Goal: Task Accomplishment & Management: Complete application form

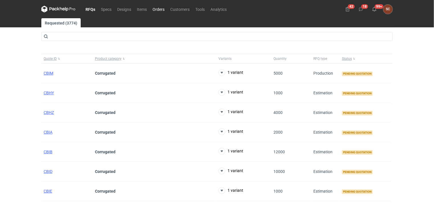
click at [156, 7] on link "Orders" at bounding box center [159, 9] width 18 height 7
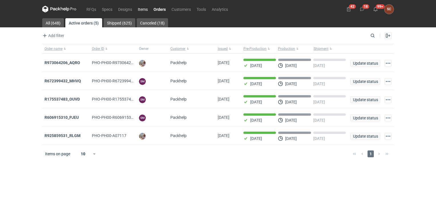
click at [146, 9] on link "Items" at bounding box center [143, 9] width 16 height 7
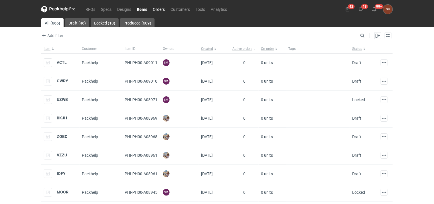
click at [156, 9] on link "Orders" at bounding box center [159, 9] width 18 height 7
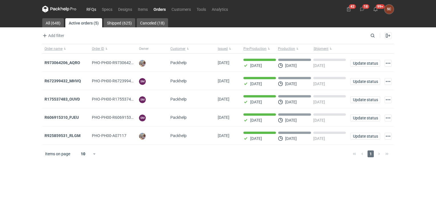
click at [87, 7] on link "RFQs" at bounding box center [91, 9] width 15 height 7
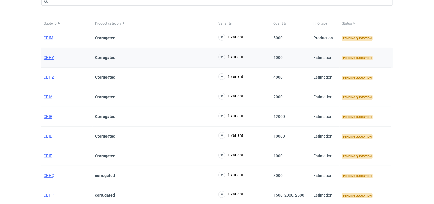
scroll to position [86, 0]
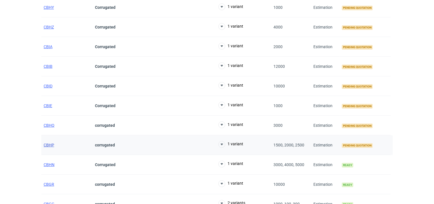
click at [52, 145] on span "CBHP" at bounding box center [49, 145] width 11 height 5
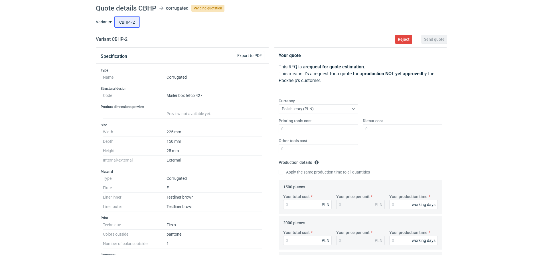
scroll to position [36, 0]
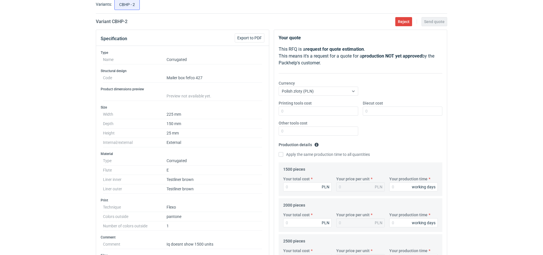
click at [309, 116] on div "Printing tools cost Diecut cost Other tools cost" at bounding box center [361, 120] width 168 height 40
click at [309, 115] on input "Printing tools cost" at bounding box center [319, 111] width 80 height 9
type input "150"
click at [362, 112] on div "Diecut cost" at bounding box center [403, 107] width 84 height 15
click at [380, 110] on input "Diecut cost" at bounding box center [403, 111] width 80 height 9
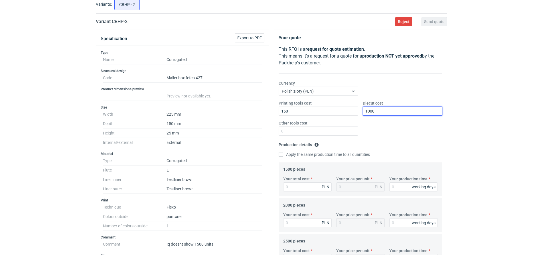
type input "1000"
click at [373, 136] on div "Printing tools cost 150 Diecut cost 1000 Other tools cost" at bounding box center [361, 120] width 168 height 40
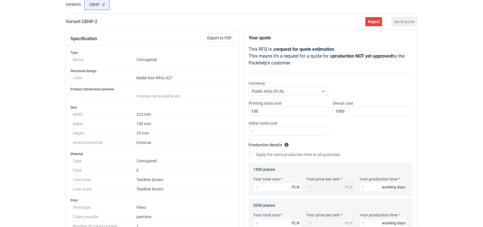
click at [354, 133] on div "Printing tools cost 150 Diecut cost 1000 Other tools cost" at bounding box center [330, 120] width 168 height 40
click at [250, 154] on input "Apply the same production time to all quantities" at bounding box center [251, 154] width 5 height 5
checkbox input "true"
click at [363, 183] on input "Your production time" at bounding box center [383, 187] width 49 height 9
click at [363, 187] on input "Your production time" at bounding box center [383, 187] width 49 height 9
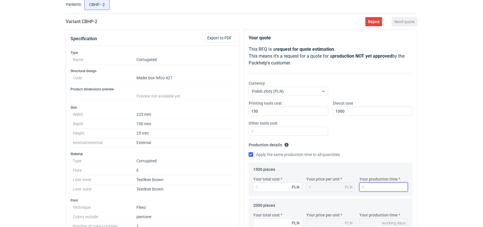
type input "1"
type input "12"
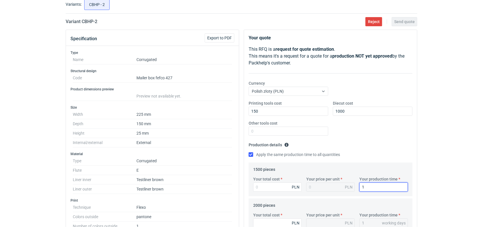
type input "12"
click at [387, 122] on div "Printing tools cost 150 Diecut cost 1000 Other tools cost" at bounding box center [330, 120] width 168 height 40
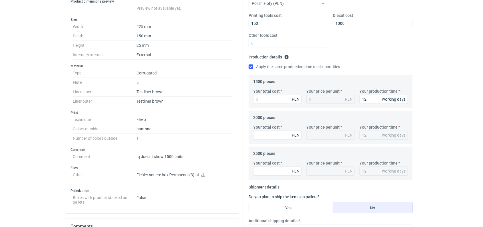
scroll to position [131, 0]
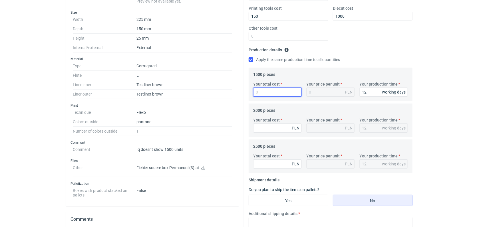
click at [267, 92] on input "Your total cost" at bounding box center [277, 92] width 49 height 9
click at [203, 167] on icon at bounding box center [203, 168] width 5 height 4
drag, startPoint x: 263, startPoint y: 15, endPoint x: 217, endPoint y: 18, distance: 46.3
click at [217, 18] on div "Specification Export to PDF Type Name Corrugated Structural design Code Mailer …" at bounding box center [241, 142] width 356 height 414
type input "300"
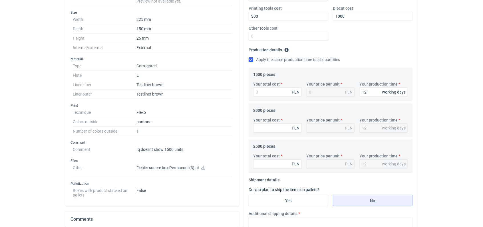
click at [360, 43] on div "Printing tools cost 300 Diecut cost 1000 Other tools cost" at bounding box center [330, 25] width 168 height 40
click at [268, 92] on input "Your total cost" at bounding box center [277, 92] width 49 height 9
type input "1740"
type input "1.16"
type input "1740"
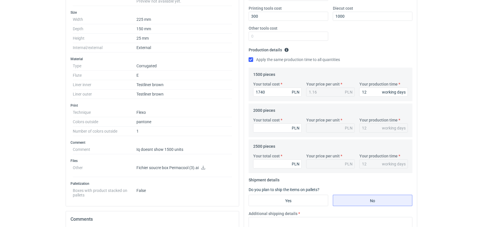
click at [365, 59] on div "Apply the same production time to all quantities" at bounding box center [331, 60] width 164 height 6
click at [276, 130] on input "Your total cost" at bounding box center [277, 128] width 49 height 9
type input "2000"
type input "1"
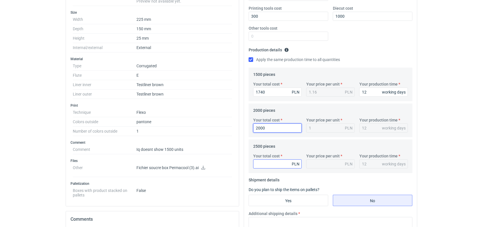
type input "2000"
click at [272, 167] on input "Your total cost" at bounding box center [277, 164] width 49 height 9
type input "4875"
type input "1.95"
type input "4875"
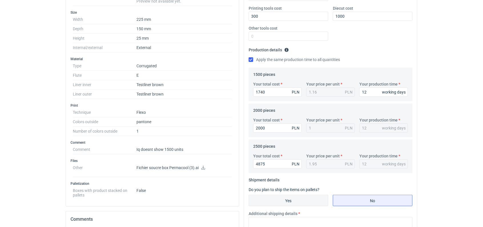
click at [274, 202] on input "Yes" at bounding box center [288, 200] width 79 height 11
radio input "true"
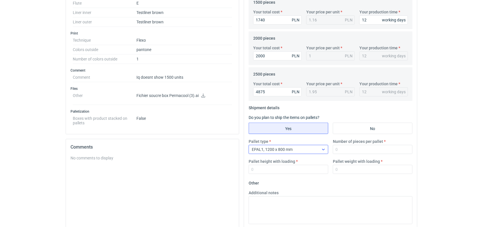
scroll to position [226, 0]
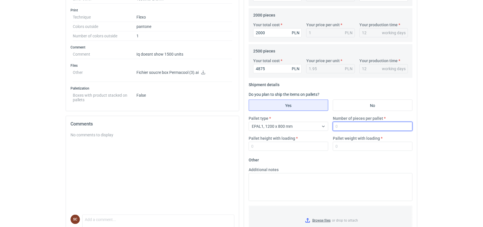
click at [351, 123] on input "Number of pieces per pallet" at bounding box center [373, 126] width 80 height 9
type input "2500"
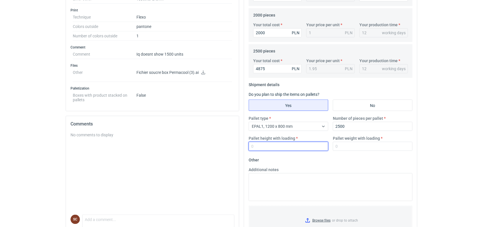
click at [283, 149] on input "Pallet height with loading" at bounding box center [289, 146] width 80 height 9
type input "1600"
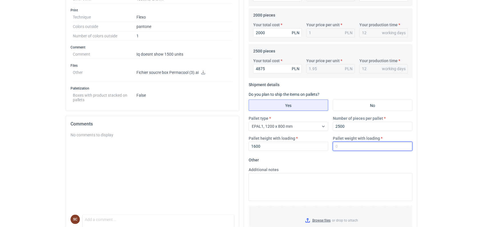
click at [356, 146] on input "Pallet weight with loading" at bounding box center [373, 146] width 80 height 9
click at [374, 147] on input "Pallet weight with loading" at bounding box center [373, 146] width 80 height 9
type input "150"
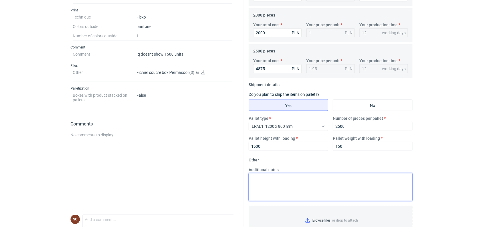
click at [357, 188] on textarea "Additional notes" at bounding box center [331, 187] width 164 height 28
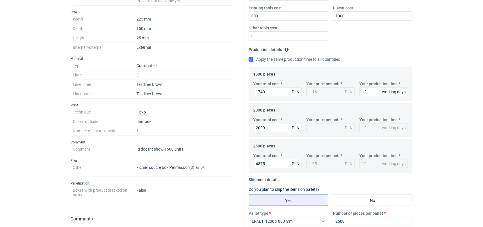
scroll to position [131, 0]
drag, startPoint x: 194, startPoint y: 148, endPoint x: 132, endPoint y: 150, distance: 61.4
click at [132, 150] on dl "Comment Iq doesnt show 1500 units" at bounding box center [152, 149] width 159 height 9
copy dl "Iq doesnt show 1500 units"
click at [187, 134] on dd "1" at bounding box center [184, 131] width 96 height 9
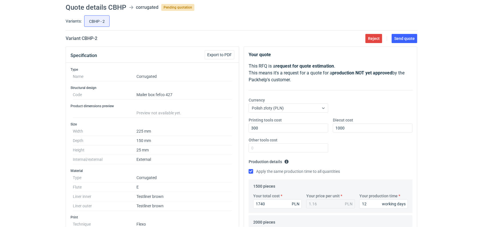
scroll to position [32, 0]
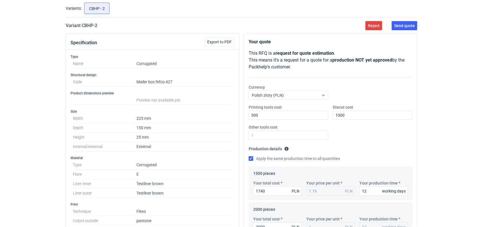
click at [366, 132] on div "Printing tools cost 300 Diecut cost 1000 Other tools cost" at bounding box center [330, 124] width 168 height 40
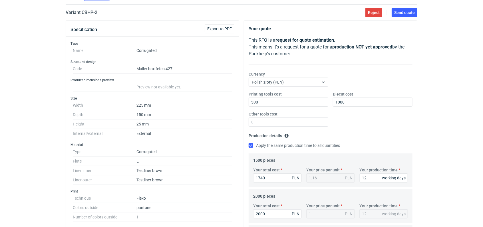
scroll to position [0, 0]
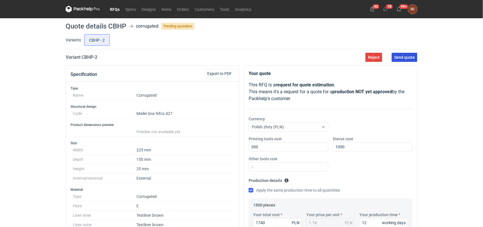
click at [407, 59] on span "Send quote" at bounding box center [404, 57] width 21 height 4
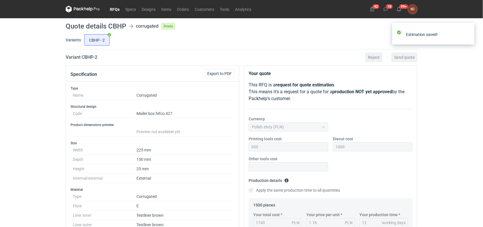
click at [116, 10] on link "RFQs" at bounding box center [114, 9] width 15 height 7
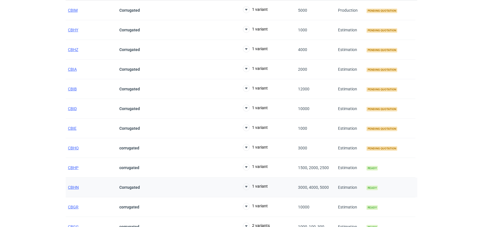
scroll to position [63, 0]
click at [72, 147] on span "CBHQ" at bounding box center [73, 148] width 11 height 5
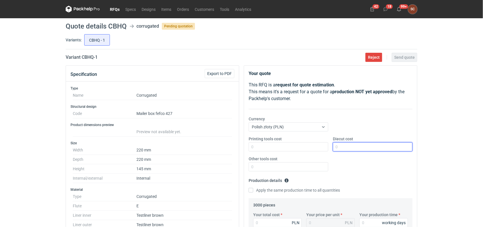
click at [372, 147] on input "Diecut cost" at bounding box center [373, 146] width 80 height 9
type input "2000"
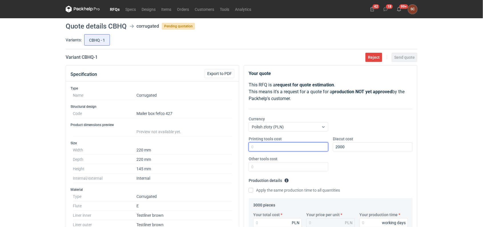
click at [271, 148] on input "Printing tools cost" at bounding box center [289, 146] width 80 height 9
type input "500"
drag, startPoint x: 369, startPoint y: 168, endPoint x: 355, endPoint y: 169, distance: 13.5
click at [369, 168] on div "Printing tools cost 500 Diecut cost 2000 Other tools cost" at bounding box center [330, 156] width 168 height 40
click at [251, 190] on input "Apply the same production time to all quantities" at bounding box center [251, 190] width 5 height 5
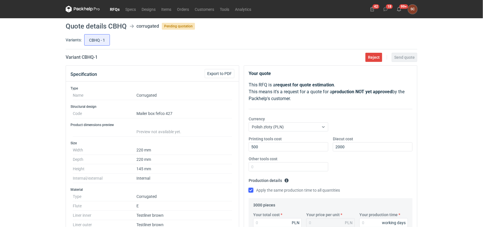
checkbox input "true"
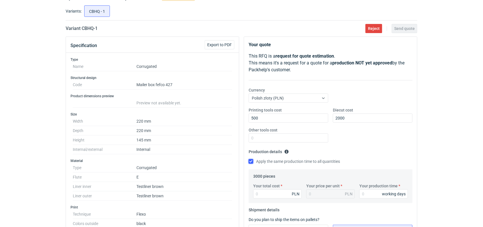
scroll to position [63, 0]
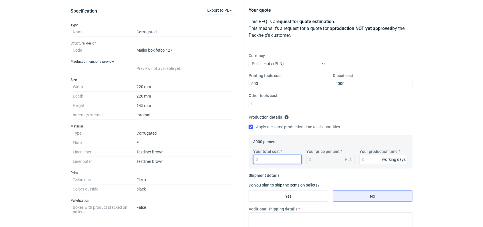
click at [276, 162] on input "Your total cost" at bounding box center [277, 159] width 49 height 9
type input "4950"
type input "1.65"
type input "4950"
click at [379, 160] on input "Your production time" at bounding box center [383, 159] width 49 height 9
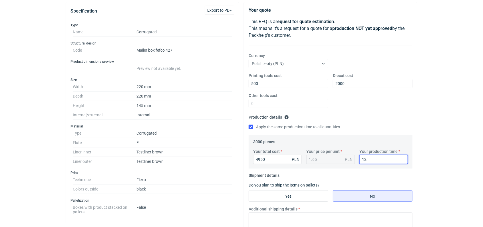
type input "12"
click at [395, 121] on fieldset "Production details Please provide the expected time of production in working da…" at bounding box center [331, 124] width 164 height 22
click at [297, 196] on input "Yes" at bounding box center [288, 196] width 79 height 11
radio input "true"
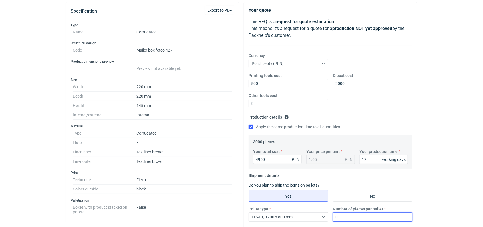
click at [359, 204] on input "Number of pieces per pallet" at bounding box center [373, 217] width 80 height 9
type input "1000"
click at [396, 110] on div "Printing tools cost 500 Diecut cost 2000 Other tools cost" at bounding box center [330, 93] width 168 height 40
click at [312, 204] on div "EPAL1, 1200 x 800 mm" at bounding box center [284, 217] width 70 height 8
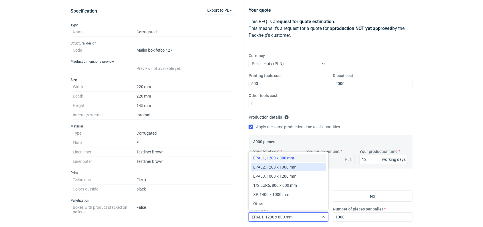
click at [282, 166] on span "EPAL2, 1200 x 1000 mm" at bounding box center [274, 167] width 43 height 6
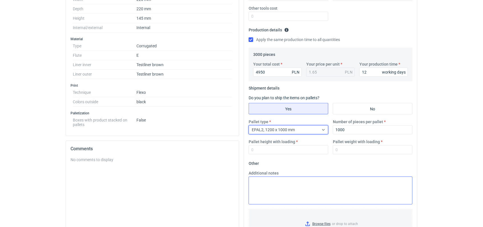
scroll to position [158, 0]
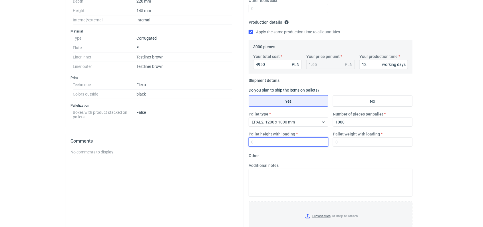
click at [279, 140] on input "Pallet height with loading" at bounding box center [289, 142] width 80 height 9
click at [280, 144] on input "Pallet height with loading" at bounding box center [289, 142] width 80 height 9
type input "8"
type input "1800"
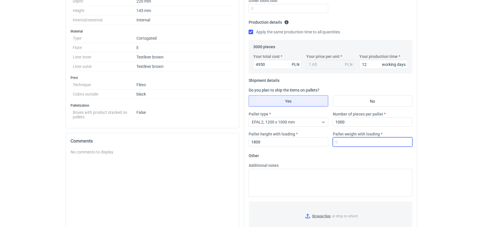
click at [351, 142] on input "Pallet weight with loading" at bounding box center [373, 142] width 80 height 9
type input "300"
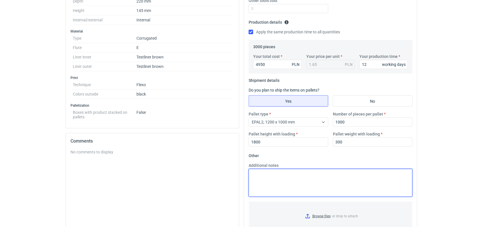
click at [304, 181] on textarea "Additional notes" at bounding box center [331, 183] width 164 height 28
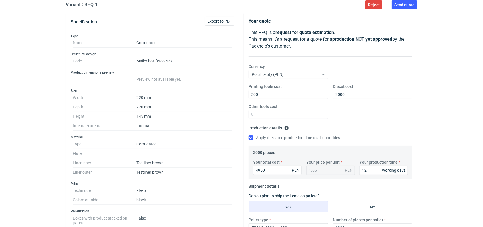
scroll to position [0, 0]
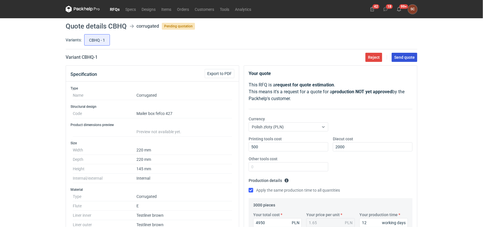
click at [401, 55] on span "Send quote" at bounding box center [404, 57] width 21 height 4
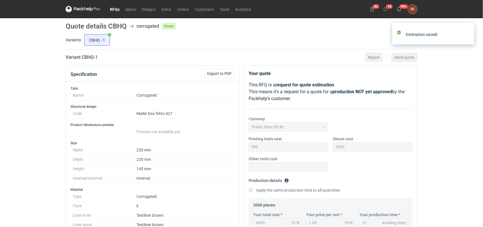
click at [113, 10] on link "RFQs" at bounding box center [114, 9] width 15 height 7
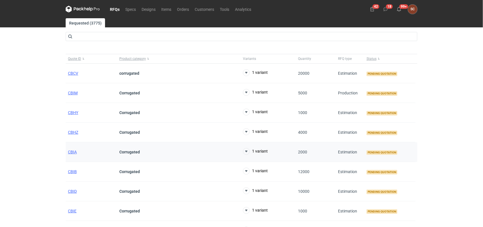
scroll to position [63, 0]
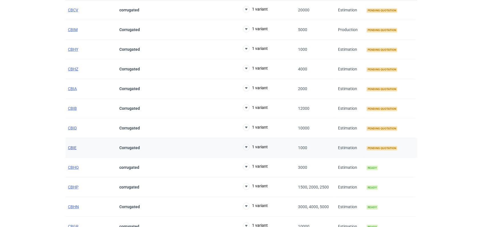
click at [75, 147] on span "CBIE" at bounding box center [72, 148] width 9 height 5
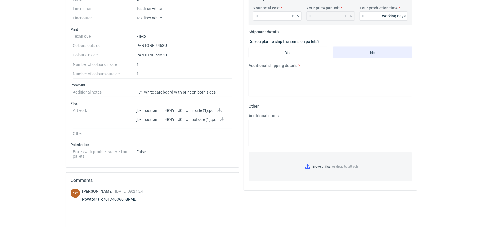
scroll to position [161, 0]
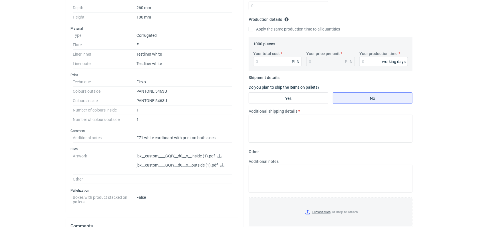
click at [219, 155] on icon at bounding box center [219, 156] width 5 height 4
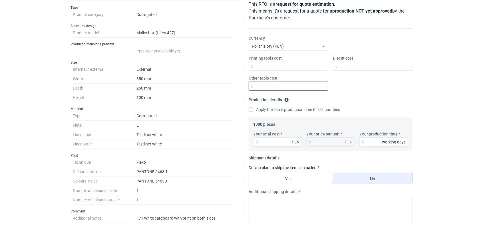
scroll to position [98, 0]
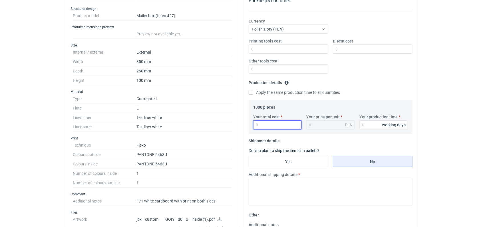
click at [265, 125] on input "Your total cost" at bounding box center [277, 124] width 49 height 9
type input "2000"
type input "2"
type input "2000"
click at [365, 124] on input "Your production time" at bounding box center [383, 124] width 49 height 9
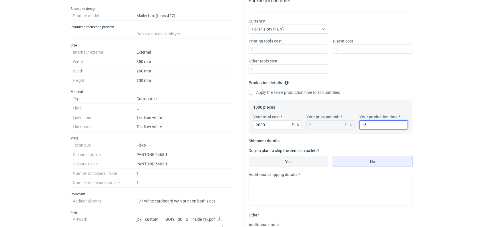
type input "15"
click at [274, 157] on input "Yes" at bounding box center [288, 161] width 79 height 11
radio input "true"
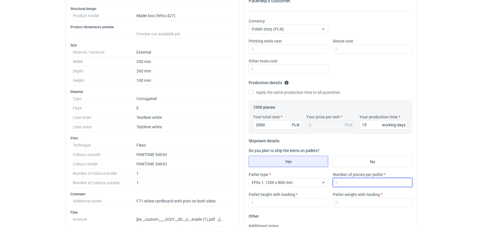
click at [359, 183] on input "Number of pieces per pallet" at bounding box center [373, 182] width 80 height 9
type input "1000"
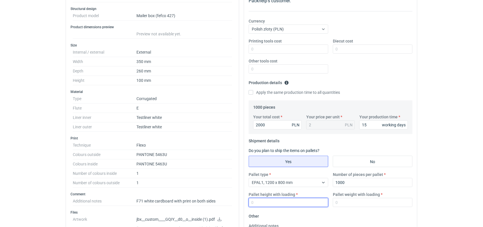
click at [279, 202] on input "Pallet height with loading" at bounding box center [289, 202] width 80 height 9
type input "1800"
click at [340, 203] on input "Pallet weight with loading" at bounding box center [373, 202] width 80 height 9
type input "200"
click at [357, 141] on fieldset "Shipment details Do you plan to ship the items on pallets? Yes No Pallet type E…" at bounding box center [331, 173] width 164 height 75
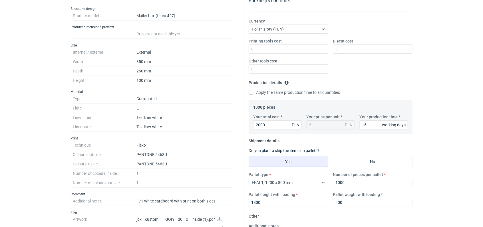
click at [353, 83] on fieldset "Production details Please provide the expected time of production in working da…" at bounding box center [331, 89] width 164 height 22
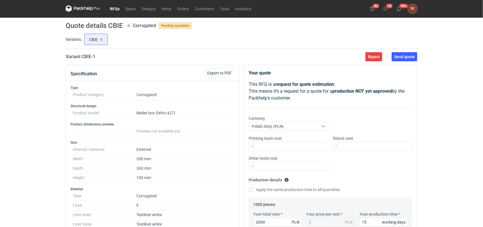
scroll to position [0, 0]
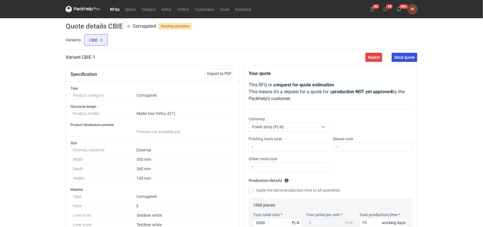
click at [399, 57] on span "Send quote" at bounding box center [404, 57] width 21 height 4
click at [111, 7] on link "RFQs" at bounding box center [114, 9] width 15 height 7
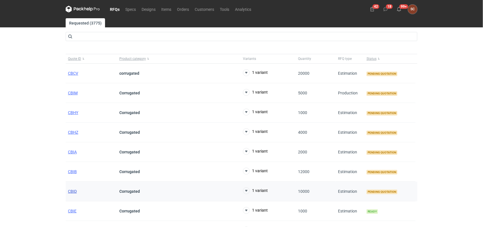
click at [71, 189] on span "CBID" at bounding box center [72, 191] width 9 height 5
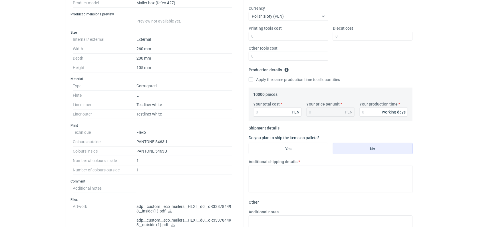
scroll to position [127, 0]
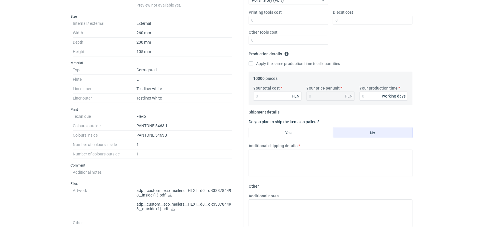
click at [170, 194] on icon at bounding box center [170, 195] width 4 height 4
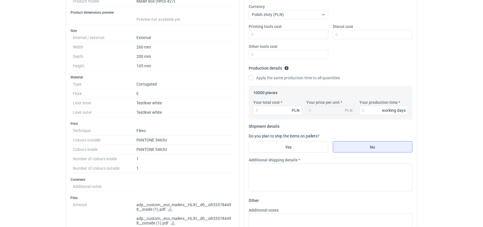
scroll to position [95, 0]
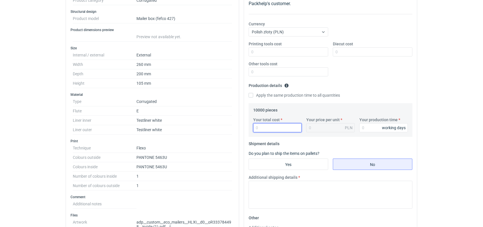
click at [274, 128] on input "Your total cost" at bounding box center [277, 127] width 49 height 9
click at [279, 126] on input "Your total cost" at bounding box center [277, 127] width 49 height 9
type input "11500"
type input "1.15"
type input "11500"
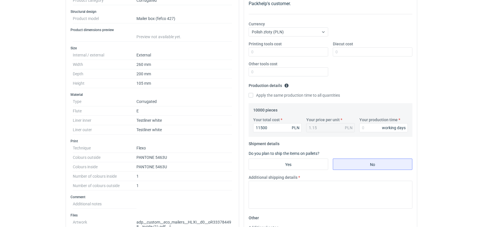
click at [351, 77] on div "Printing tools cost Diecut cost Other tools cost" at bounding box center [330, 61] width 168 height 40
click at [367, 132] on div "Your total cost 11500 PLN Your price per unit 1.15 PLN Your production time wor…" at bounding box center [330, 127] width 159 height 20
click at [367, 130] on input "Your production time" at bounding box center [383, 127] width 49 height 9
type input "15"
click at [285, 160] on input "Yes" at bounding box center [288, 164] width 79 height 11
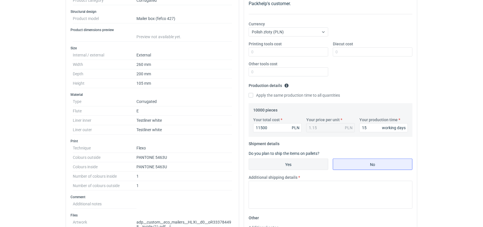
radio input "true"
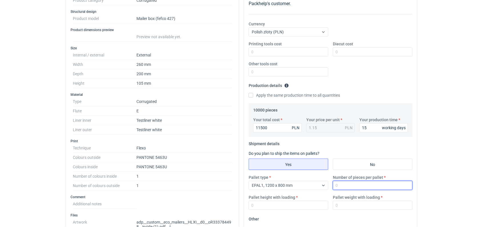
click at [345, 186] on input "Number of pieces per pallet" at bounding box center [373, 185] width 80 height 9
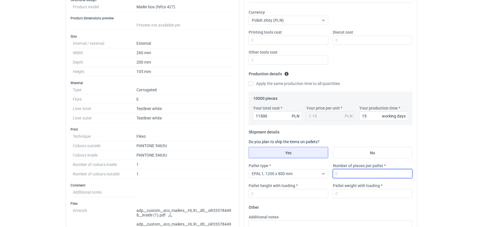
scroll to position [158, 0]
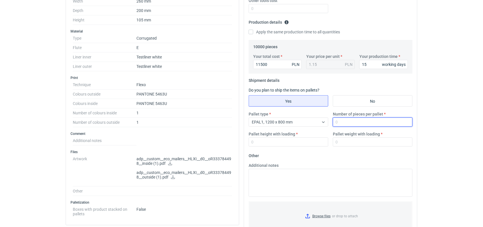
click at [349, 122] on input "Number of pieces per pallet" at bounding box center [373, 122] width 80 height 9
type input "1000"
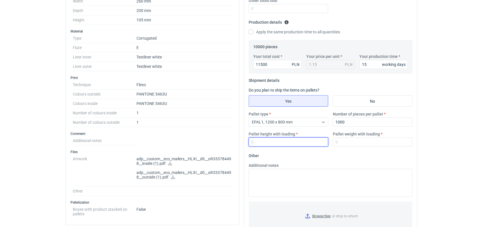
click at [296, 143] on input "Pallet height with loading" at bounding box center [289, 142] width 80 height 9
type input "1800"
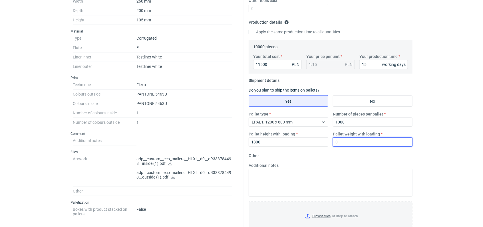
click at [350, 141] on input "Pallet weight with loading" at bounding box center [373, 142] width 80 height 9
type input "150"
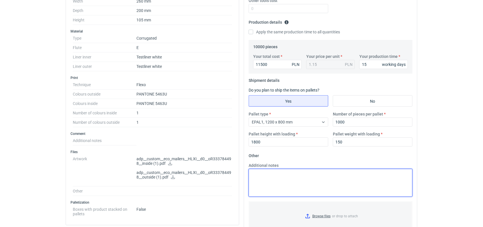
click at [313, 183] on textarea "Additional notes" at bounding box center [331, 183] width 164 height 28
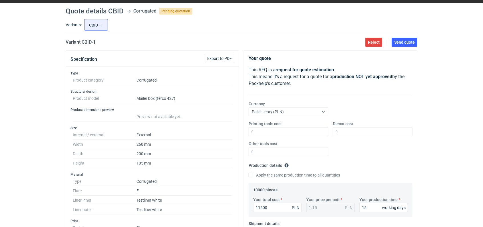
scroll to position [0, 0]
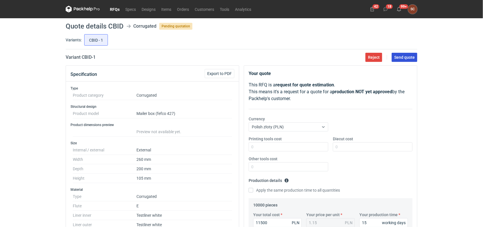
click at [411, 58] on span "Send quote" at bounding box center [404, 57] width 21 height 4
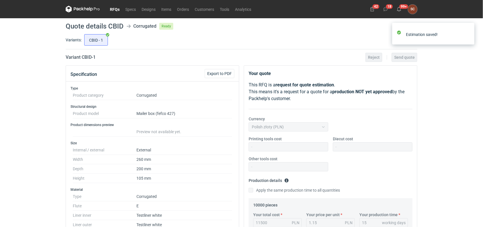
click at [118, 7] on link "RFQs" at bounding box center [114, 9] width 15 height 7
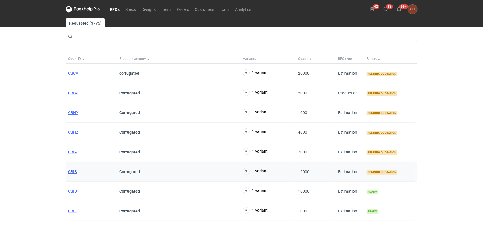
click at [73, 170] on span "CBIB" at bounding box center [72, 172] width 9 height 5
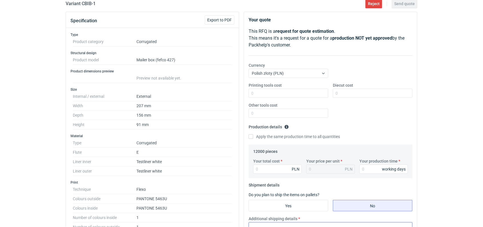
scroll to position [95, 0]
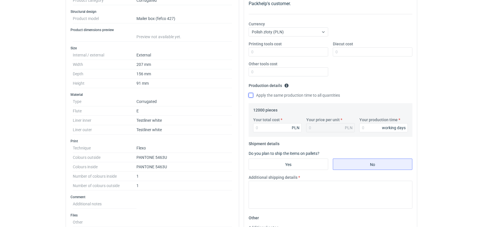
click at [251, 96] on input "Apply the same production time to all quantities" at bounding box center [251, 95] width 5 height 5
checkbox input "true"
click at [267, 130] on input "Your total cost" at bounding box center [277, 127] width 49 height 9
type input "10200"
type input "0.85"
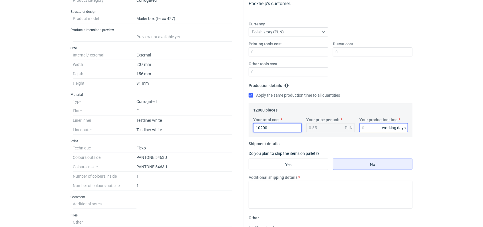
type input "10200"
click at [362, 128] on input "Your production time" at bounding box center [383, 127] width 49 height 9
type input "15"
click at [307, 164] on input "Yes" at bounding box center [288, 164] width 79 height 11
radio input "true"
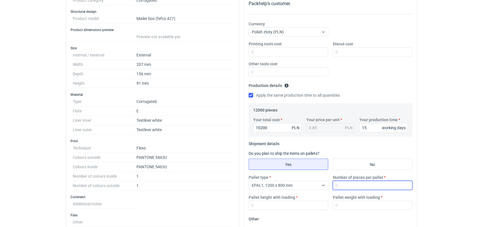
click at [341, 184] on input "Number of pieces per pallet" at bounding box center [373, 185] width 80 height 9
type input "2000"
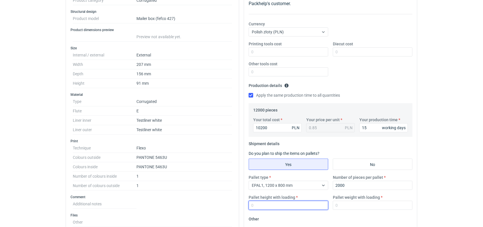
click at [299, 202] on input "Pallet height with loading" at bounding box center [289, 205] width 80 height 9
type input "1800"
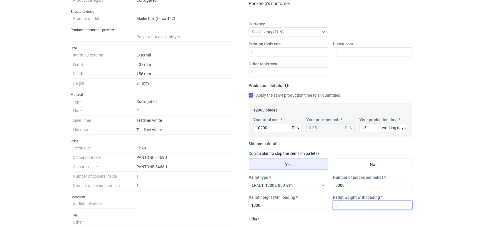
click at [345, 204] on input "Pallet weight with loading" at bounding box center [373, 205] width 80 height 9
type input "180"
click at [366, 81] on fieldset "Production details Please provide the expected time of production in working da…" at bounding box center [331, 92] width 164 height 22
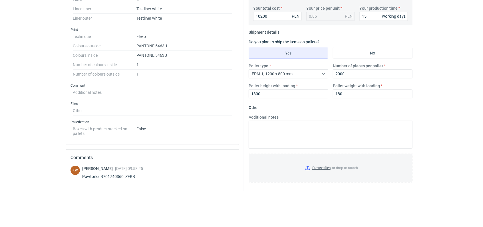
scroll to position [222, 0]
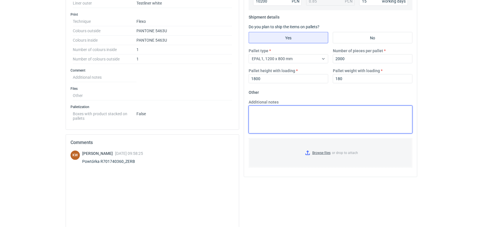
click at [279, 117] on textarea "Additional notes" at bounding box center [331, 120] width 164 height 28
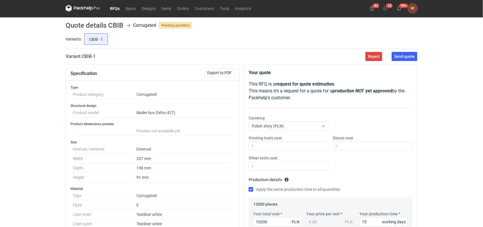
scroll to position [0, 0]
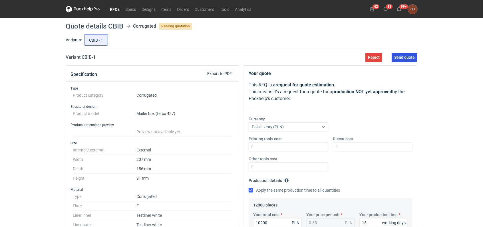
click at [401, 58] on span "Send quote" at bounding box center [404, 57] width 21 height 4
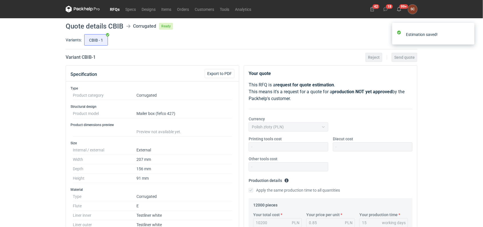
click at [110, 9] on link "RFQs" at bounding box center [114, 9] width 15 height 7
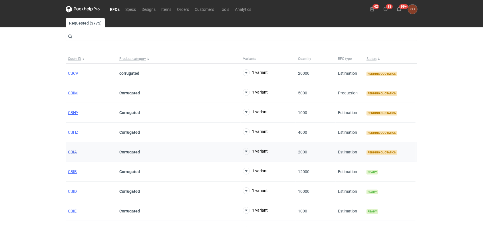
click at [74, 152] on span "CBIA" at bounding box center [72, 152] width 9 height 5
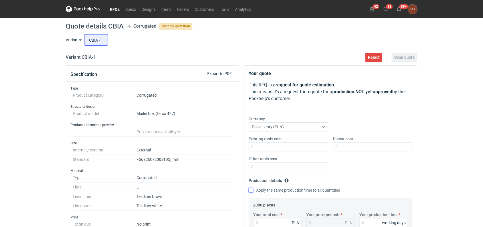
click at [249, 192] on input "Apply the same production time to all quantities" at bounding box center [251, 190] width 5 height 5
checkbox input "true"
click at [272, 204] on input "Your total cost" at bounding box center [277, 222] width 49 height 9
type input "2480"
type input "1.24"
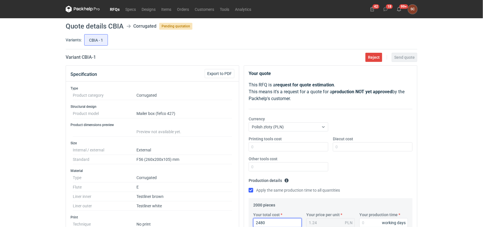
type input "2480"
click at [380, 180] on fieldset "Production details Please provide the expected time of production in working da…" at bounding box center [331, 187] width 164 height 22
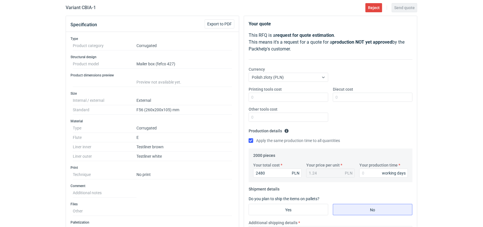
scroll to position [63, 0]
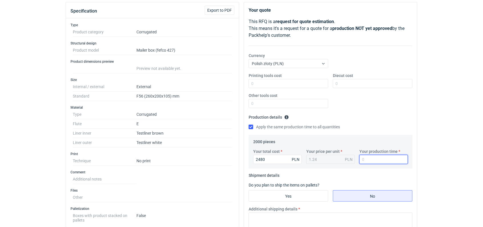
click at [372, 164] on input "Your production time" at bounding box center [383, 159] width 49 height 9
click at [371, 162] on input "Your production time" at bounding box center [383, 159] width 49 height 9
type input "12"
click at [284, 194] on input "Yes" at bounding box center [288, 196] width 79 height 11
radio input "true"
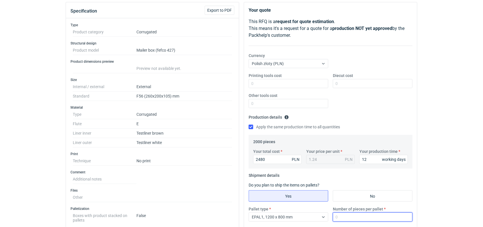
click at [365, 204] on input "Number of pieces per pallet" at bounding box center [373, 217] width 80 height 9
type input "1000"
click at [381, 107] on div "Printing tools cost Diecut cost Other tools cost" at bounding box center [330, 93] width 168 height 40
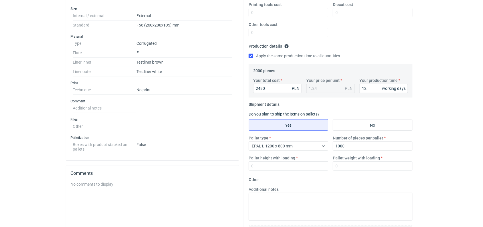
scroll to position [158, 0]
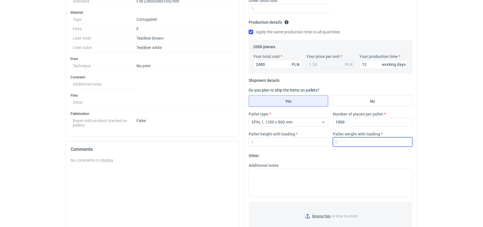
click at [355, 142] on input "Pallet weight with loading" at bounding box center [373, 142] width 80 height 9
type input "150"
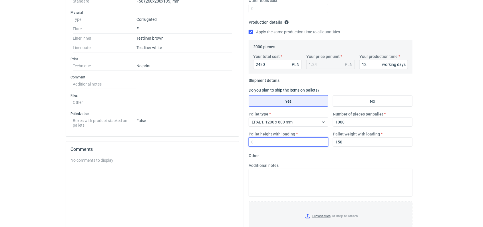
click at [294, 141] on input "Pallet height with loading" at bounding box center [289, 142] width 80 height 9
type input "1800"
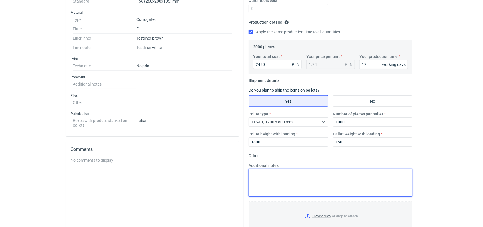
click at [285, 179] on textarea "Additional notes" at bounding box center [331, 183] width 164 height 28
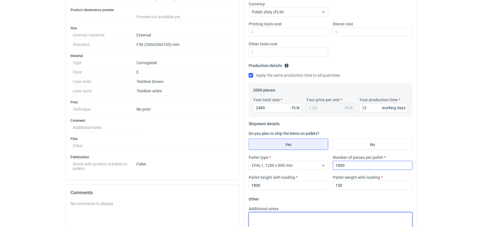
scroll to position [63, 0]
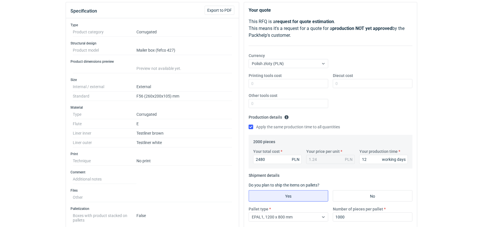
click at [370, 108] on div "Printing tools cost Diecut cost Other tools cost" at bounding box center [330, 93] width 168 height 40
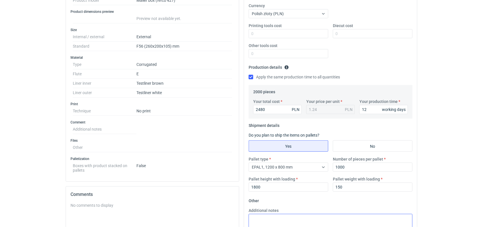
scroll to position [158, 0]
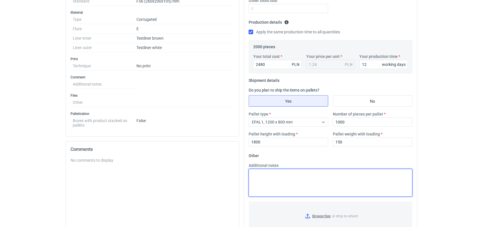
click at [283, 180] on textarea "Additional notes" at bounding box center [331, 183] width 164 height 28
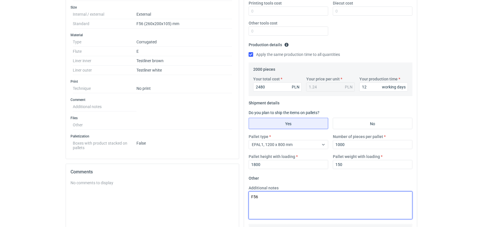
scroll to position [190, 0]
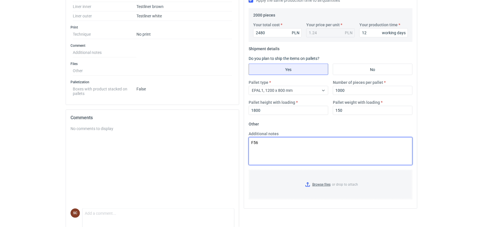
click at [301, 150] on textarea "F56" at bounding box center [331, 151] width 164 height 28
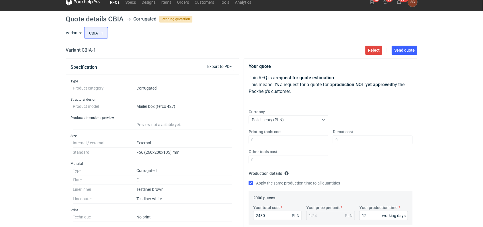
scroll to position [0, 0]
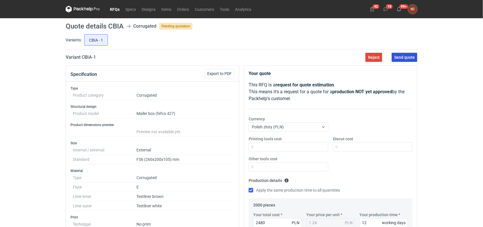
type textarea "F56"
click at [411, 57] on span "Send quote" at bounding box center [404, 57] width 21 height 4
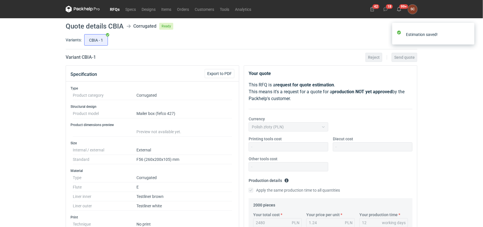
click at [116, 8] on link "RFQs" at bounding box center [114, 9] width 15 height 7
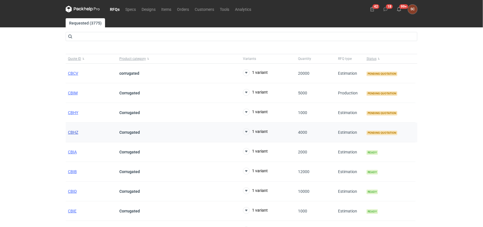
click at [73, 132] on span "CBHZ" at bounding box center [73, 132] width 10 height 5
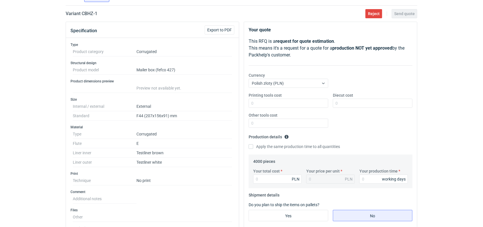
scroll to position [63, 0]
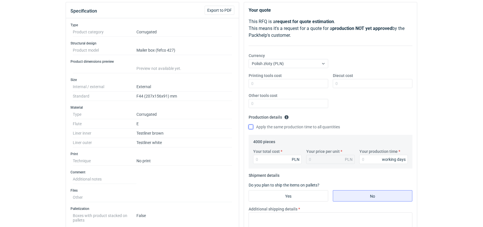
click at [252, 127] on input "Apply the same production time to all quantities" at bounding box center [251, 127] width 5 height 5
checkbox input "true"
click at [270, 160] on input "Your total cost" at bounding box center [277, 159] width 49 height 9
type input "4280"
type input "1.07"
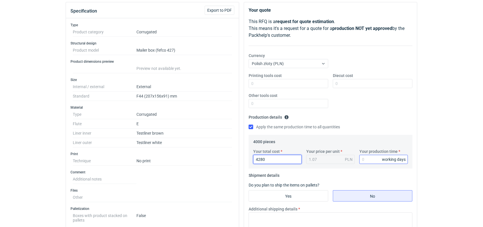
type input "4280"
click at [372, 158] on input "Your production time" at bounding box center [383, 159] width 49 height 9
type input "12"
click at [306, 196] on input "Yes" at bounding box center [288, 196] width 79 height 11
radio input "true"
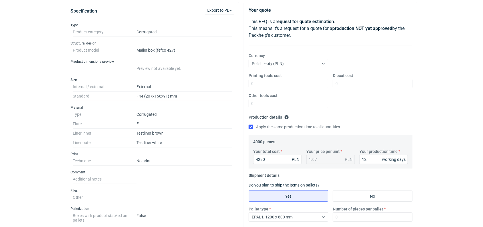
click at [331, 195] on div "Yes No" at bounding box center [331, 195] width 164 height 11
click at [348, 204] on input "Number of pieces per pallet" at bounding box center [373, 217] width 80 height 9
type input "2000"
click at [372, 111] on div "Printing tools cost Diecut cost Other tools cost" at bounding box center [330, 93] width 168 height 40
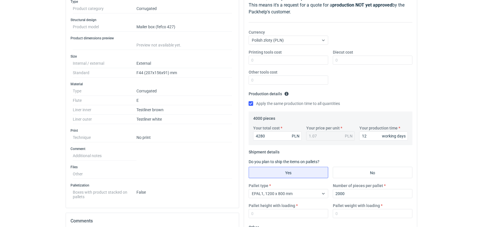
scroll to position [158, 0]
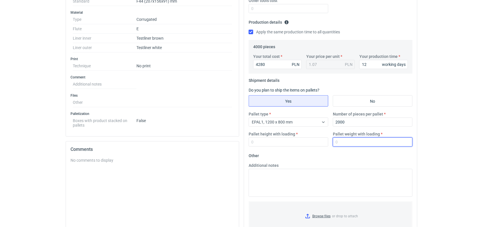
click at [345, 140] on input "Pallet weight with loading" at bounding box center [373, 142] width 80 height 9
type input "180"
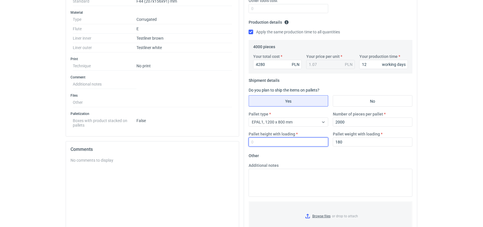
click at [297, 142] on input "Pallet height with loading" at bounding box center [289, 142] width 80 height 9
type input "1800"
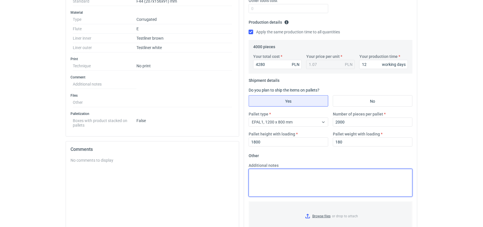
click at [276, 182] on textarea "Additional notes" at bounding box center [331, 183] width 164 height 28
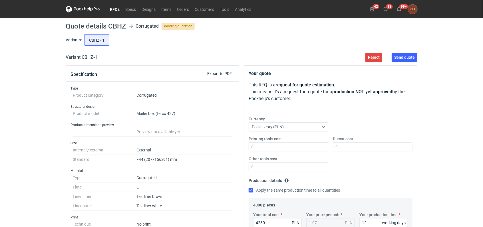
scroll to position [0, 0]
type textarea "F44"
click at [410, 55] on span "Send quote" at bounding box center [404, 57] width 21 height 4
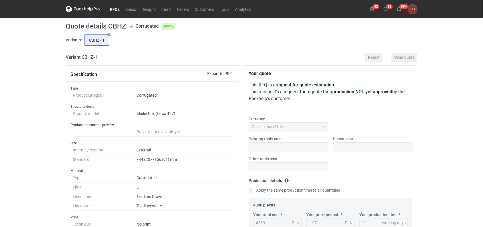
click at [113, 8] on link "RFQs" at bounding box center [114, 9] width 15 height 7
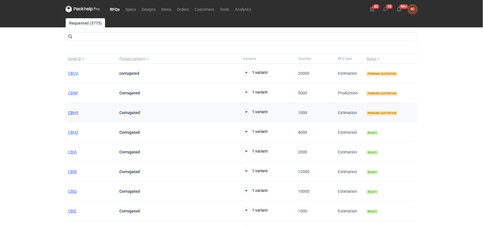
click at [72, 112] on span "CBHY" at bounding box center [73, 112] width 10 height 5
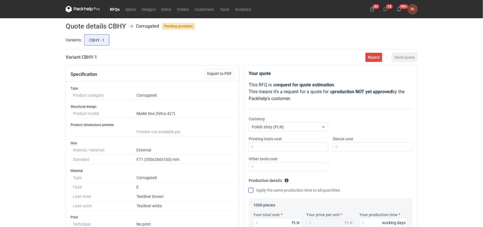
click at [249, 190] on input "Apply the same production time to all quantities" at bounding box center [251, 190] width 5 height 5
checkbox input "true"
click at [270, 204] on input "Your total cost" at bounding box center [277, 222] width 49 height 9
type input "1580"
type input "1.58"
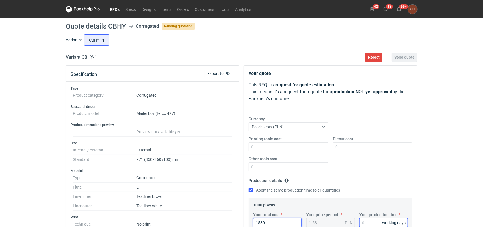
type input "1580"
click at [366, 204] on input "Your production time" at bounding box center [383, 222] width 49 height 9
type input "12"
click at [379, 180] on fieldset "Production details Please provide the expected time of production in working da…" at bounding box center [331, 187] width 164 height 22
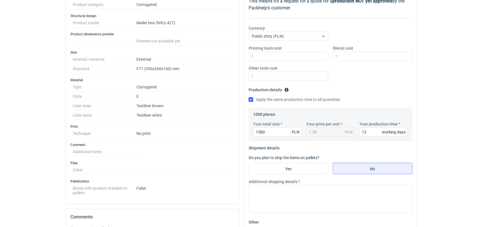
scroll to position [95, 0]
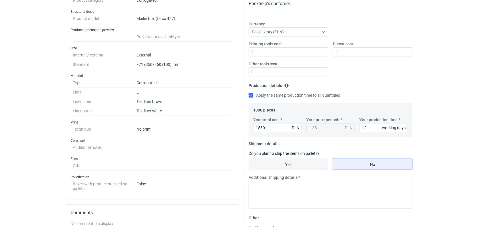
click at [291, 164] on input "Yes" at bounding box center [288, 164] width 79 height 11
radio input "true"
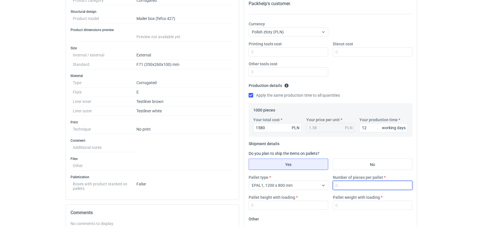
click at [349, 188] on input "Number of pieces per pallet" at bounding box center [373, 185] width 80 height 9
type input "1000"
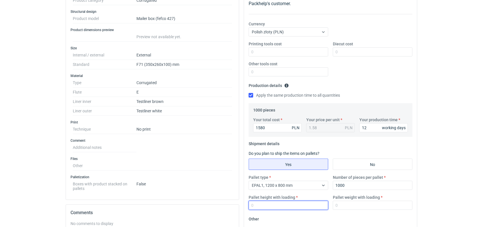
click at [285, 204] on input "Pallet height with loading" at bounding box center [289, 205] width 80 height 9
type input "1800"
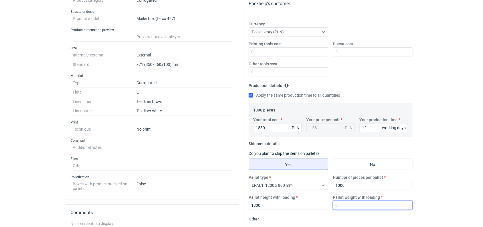
click at [349, 204] on input "Pallet weight with loading" at bounding box center [373, 205] width 80 height 9
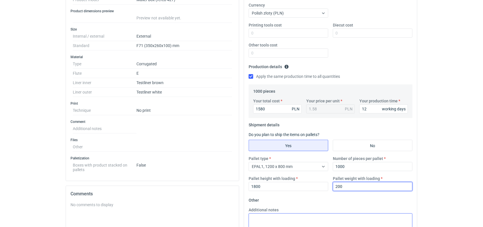
scroll to position [127, 0]
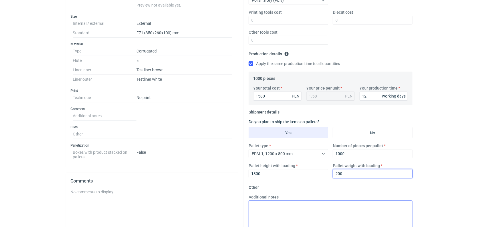
type input "200"
click at [301, 204] on textarea "Additional notes" at bounding box center [331, 215] width 164 height 28
type textarea "F71"
click at [301, 192] on fieldset "Other Additional notes F71 Browse files or drop to attach" at bounding box center [331, 225] width 164 height 84
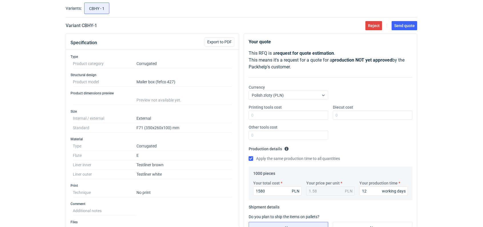
scroll to position [0, 0]
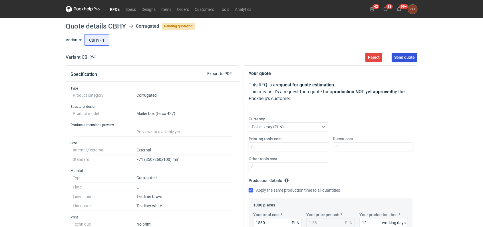
click at [402, 59] on span "Send quote" at bounding box center [404, 57] width 21 height 4
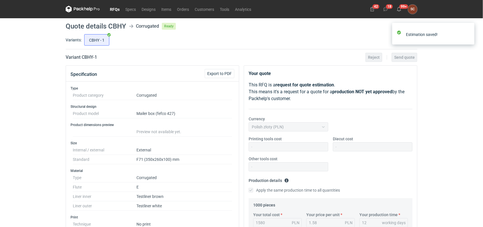
click at [112, 11] on link "RFQs" at bounding box center [114, 9] width 15 height 7
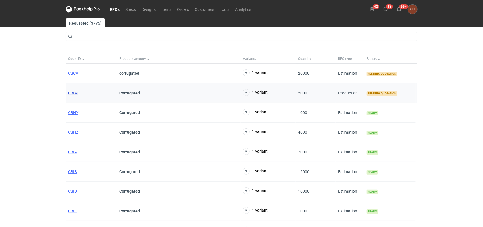
click at [71, 92] on span "CBIM" at bounding box center [73, 93] width 10 height 5
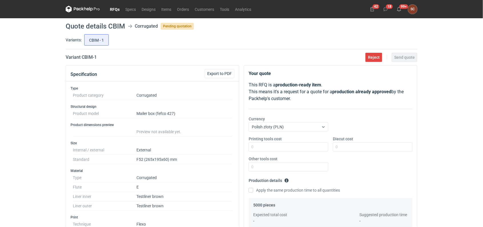
scroll to position [190, 0]
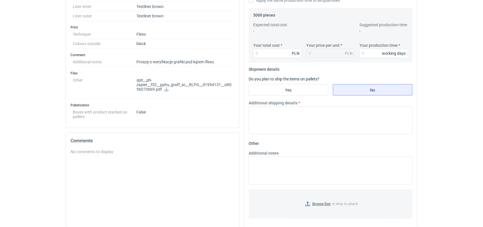
click at [165, 89] on icon at bounding box center [166, 89] width 5 height 4
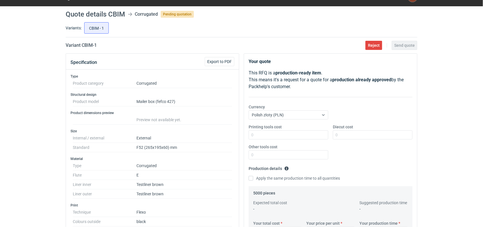
scroll to position [0, 0]
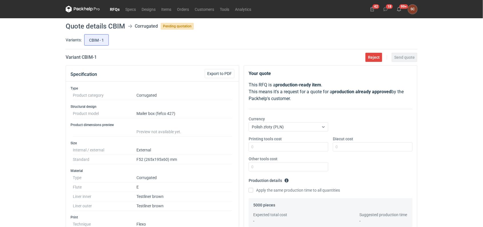
click at [119, 7] on link "RFQs" at bounding box center [114, 9] width 15 height 7
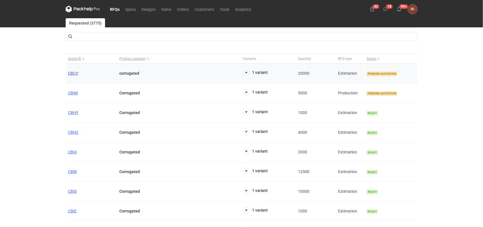
click at [74, 72] on span "CBCV" at bounding box center [73, 73] width 10 height 5
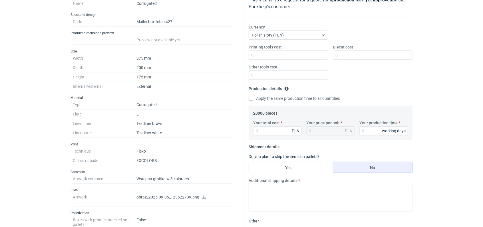
scroll to position [158, 0]
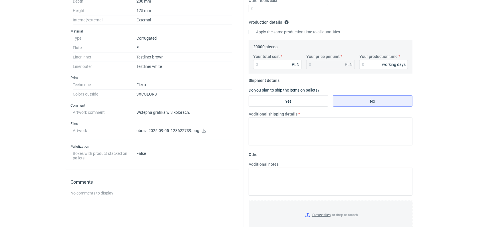
click at [204, 129] on icon at bounding box center [204, 131] width 5 height 4
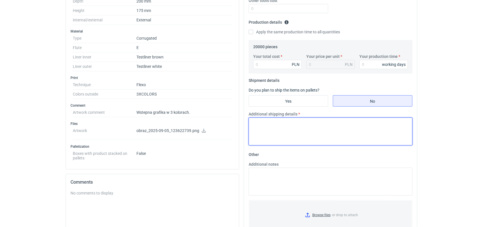
click at [269, 136] on textarea "Additional shipping details" at bounding box center [331, 132] width 164 height 28
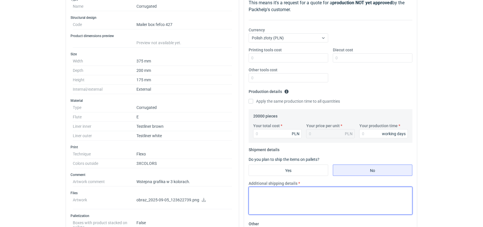
scroll to position [0, 0]
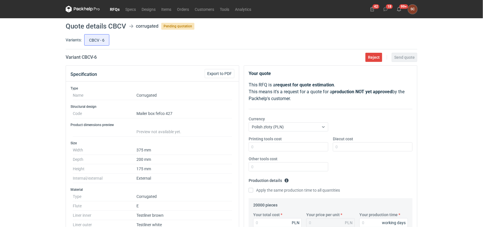
click at [112, 8] on link "RFQs" at bounding box center [114, 9] width 15 height 7
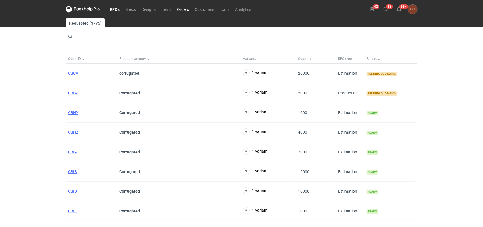
click at [182, 9] on link "Orders" at bounding box center [183, 9] width 18 height 7
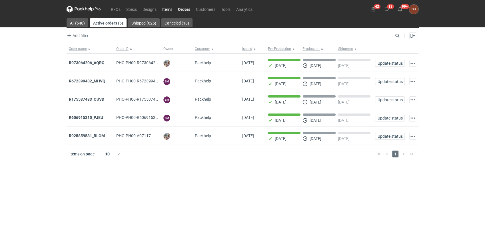
click at [171, 6] on link "Items" at bounding box center [167, 9] width 16 height 7
